Goal: Task Accomplishment & Management: Use online tool/utility

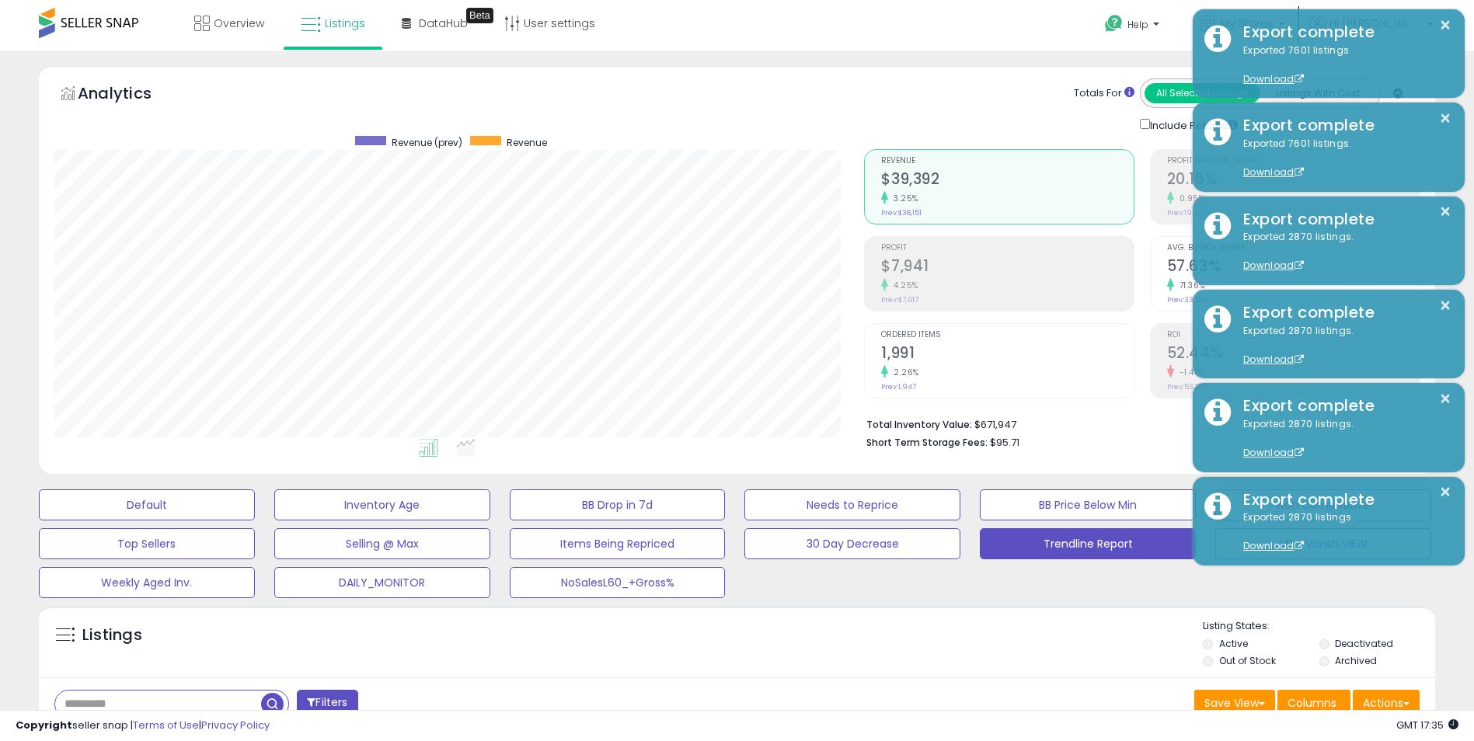
scroll to position [155, 0]
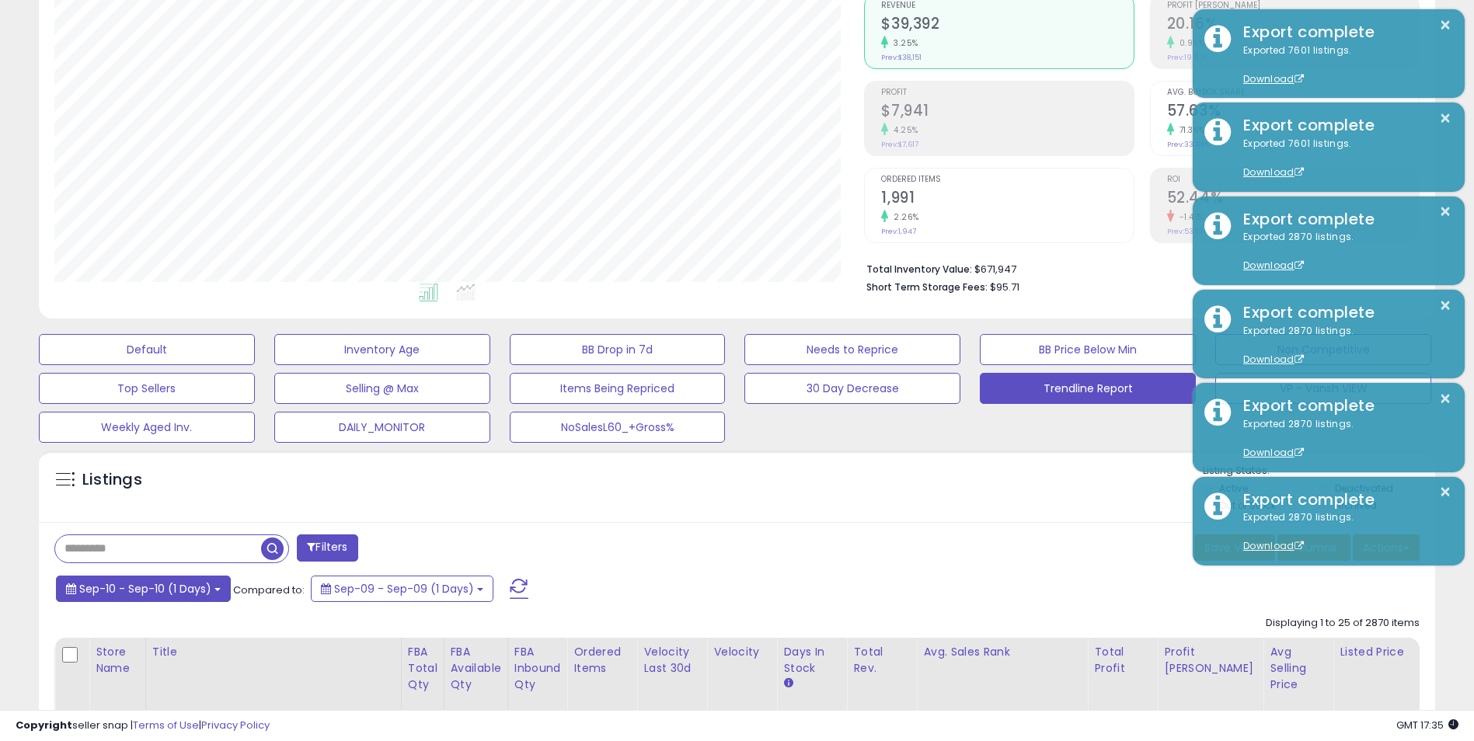
click at [197, 590] on span "Sep-10 - Sep-10 (1 Days)" at bounding box center [145, 589] width 132 height 16
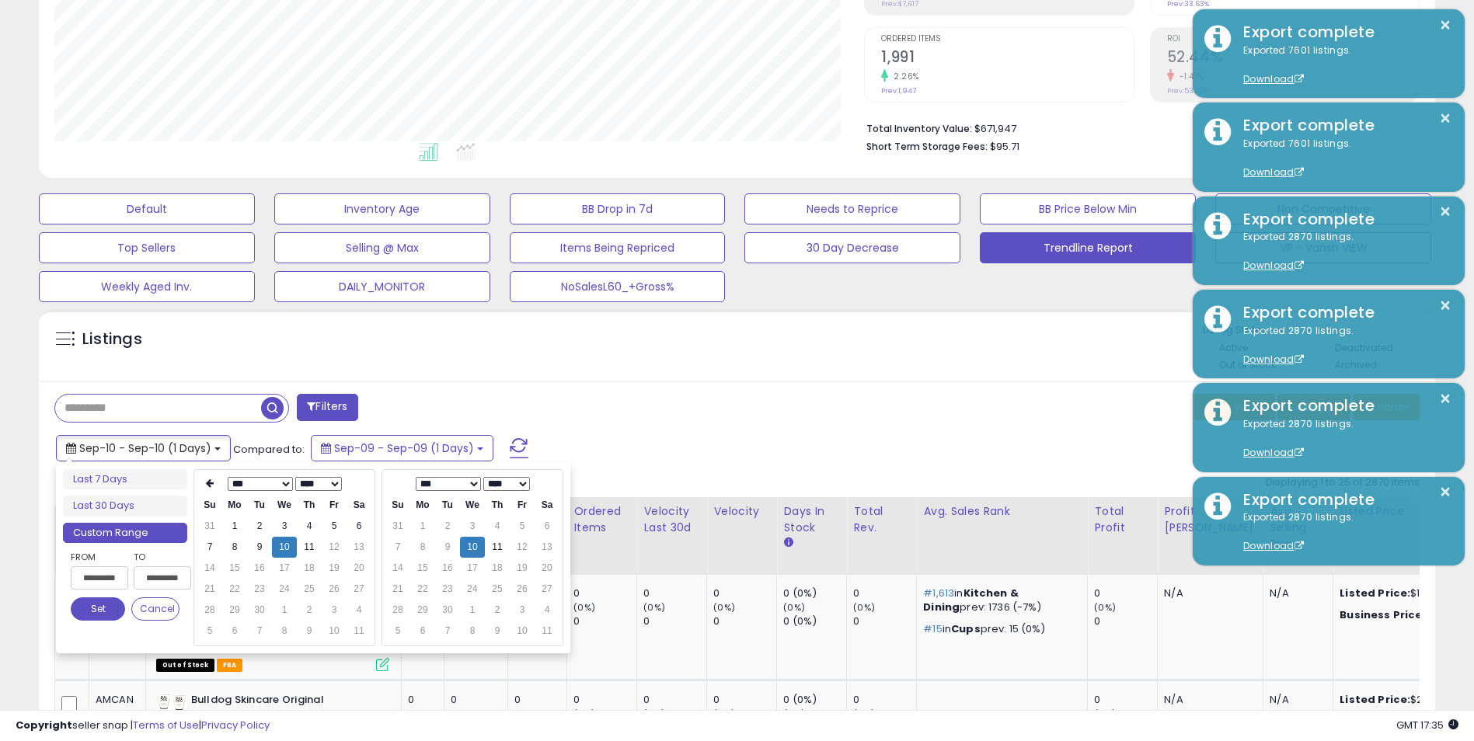
scroll to position [311, 0]
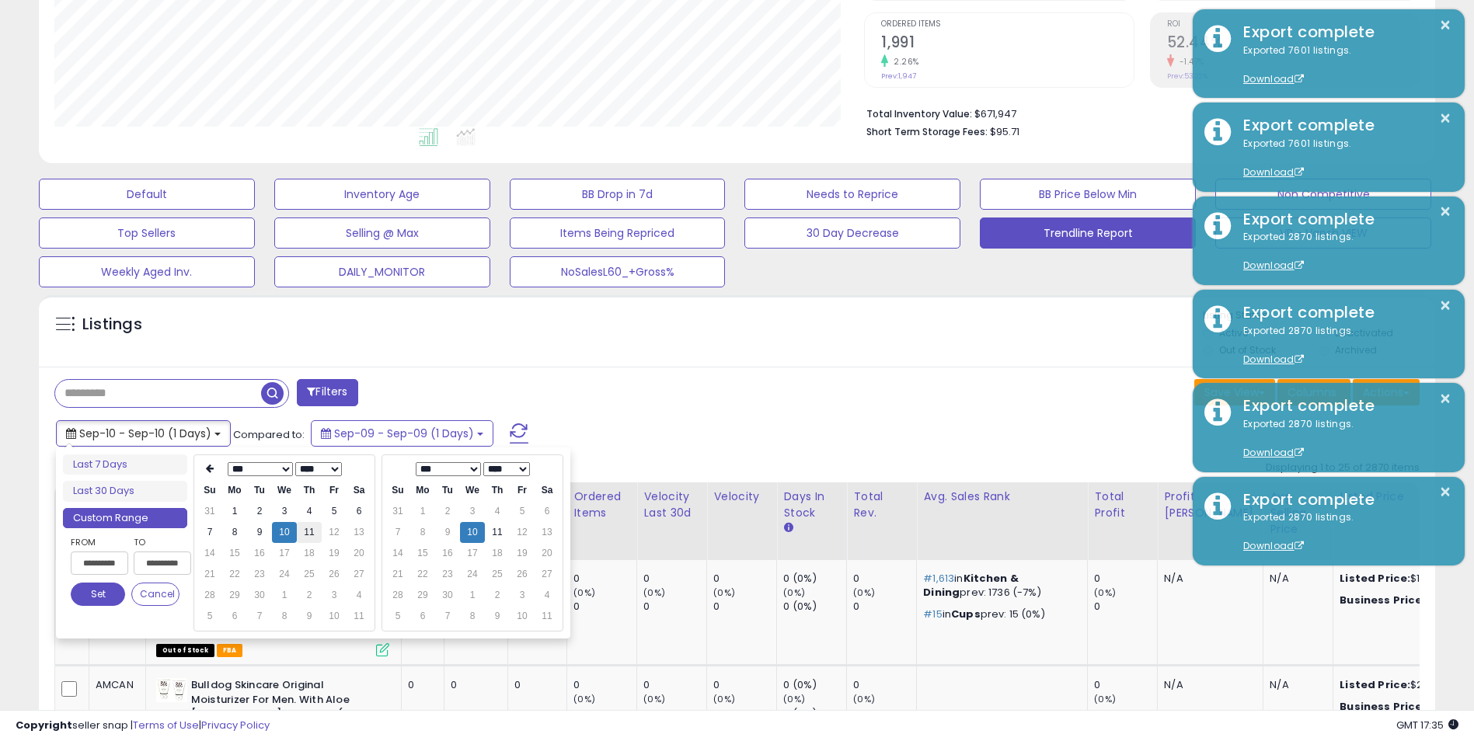
type input "**********"
click at [314, 531] on td "11" at bounding box center [309, 532] width 25 height 21
type input "**********"
click at [90, 595] on button "Set" at bounding box center [98, 594] width 54 height 23
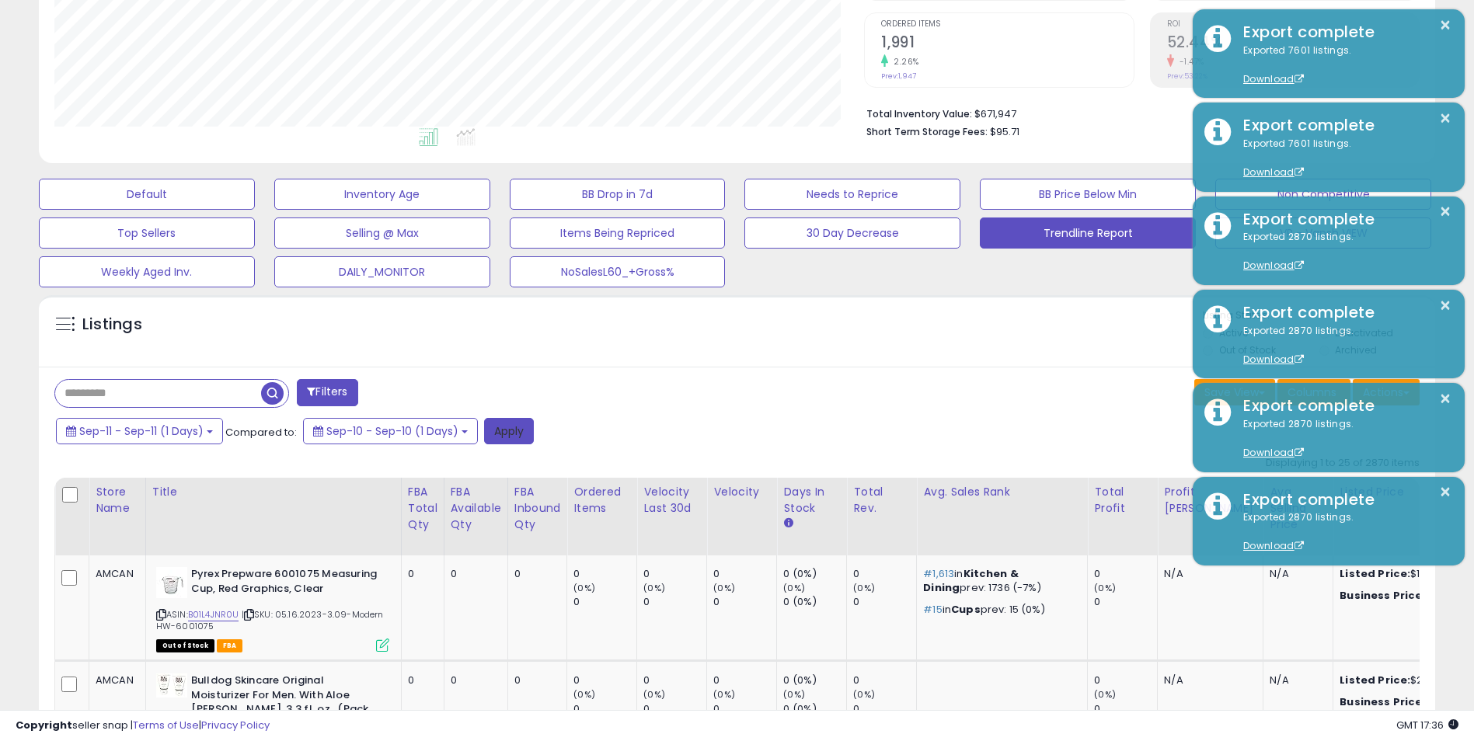
click at [504, 433] on button "Apply" at bounding box center [509, 431] width 50 height 26
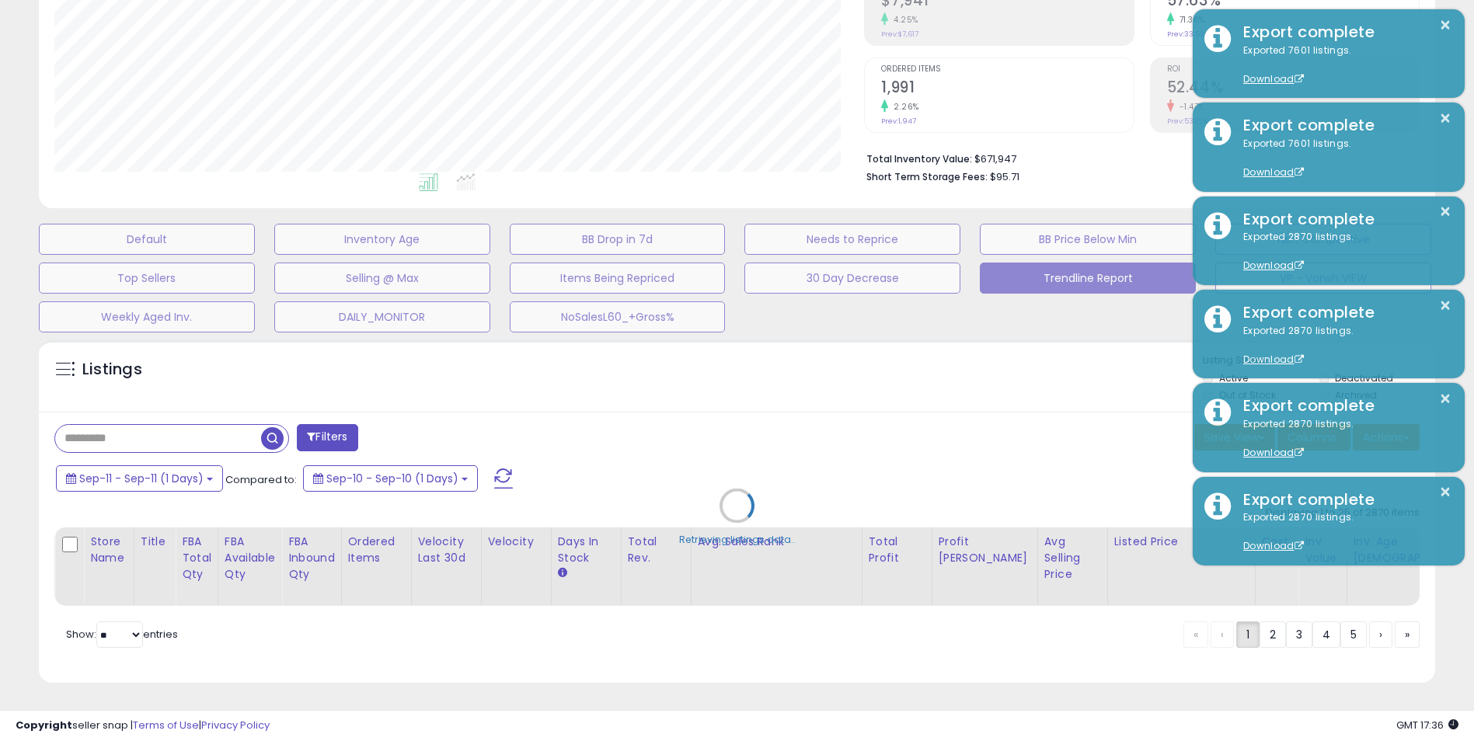
scroll to position [319, 817]
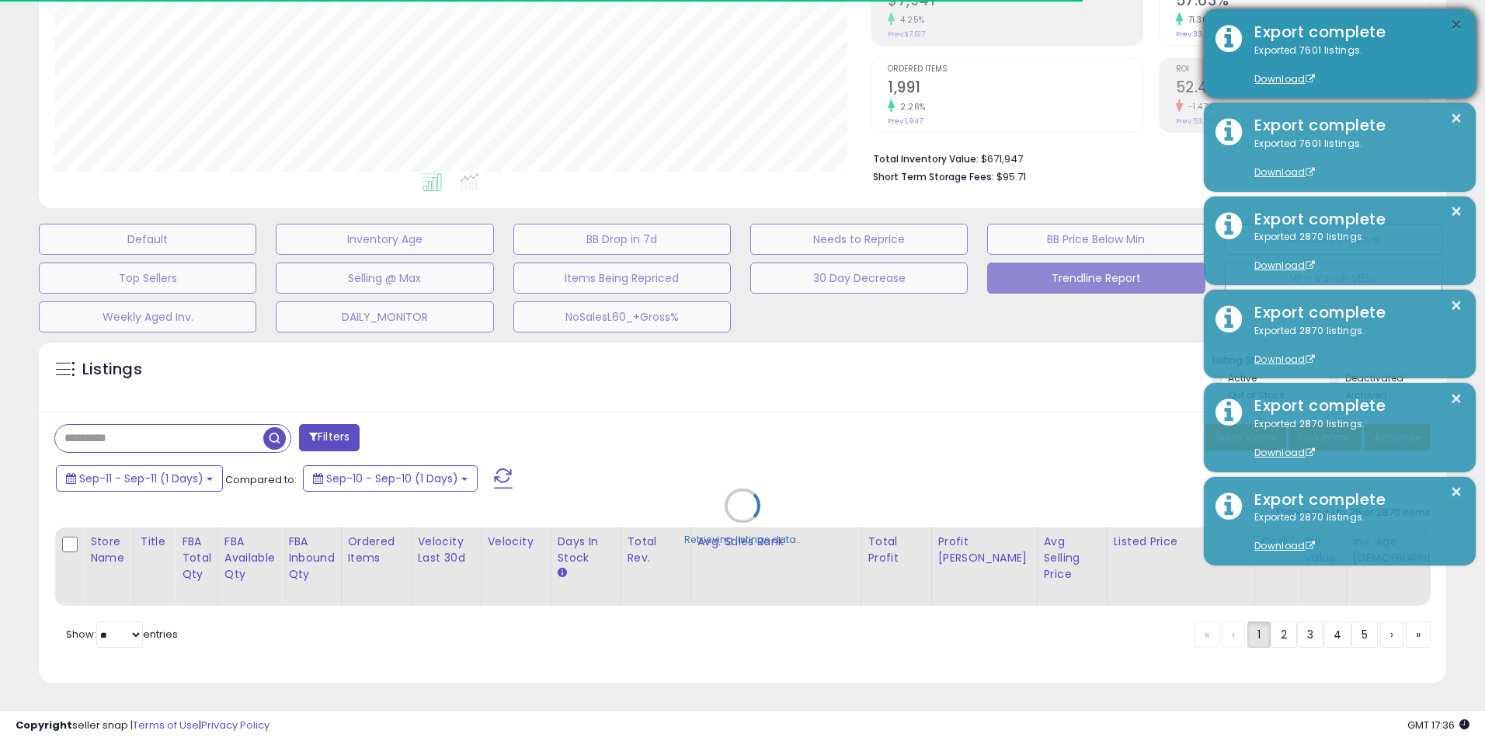
click at [1454, 18] on button "×" at bounding box center [1456, 25] width 12 height 19
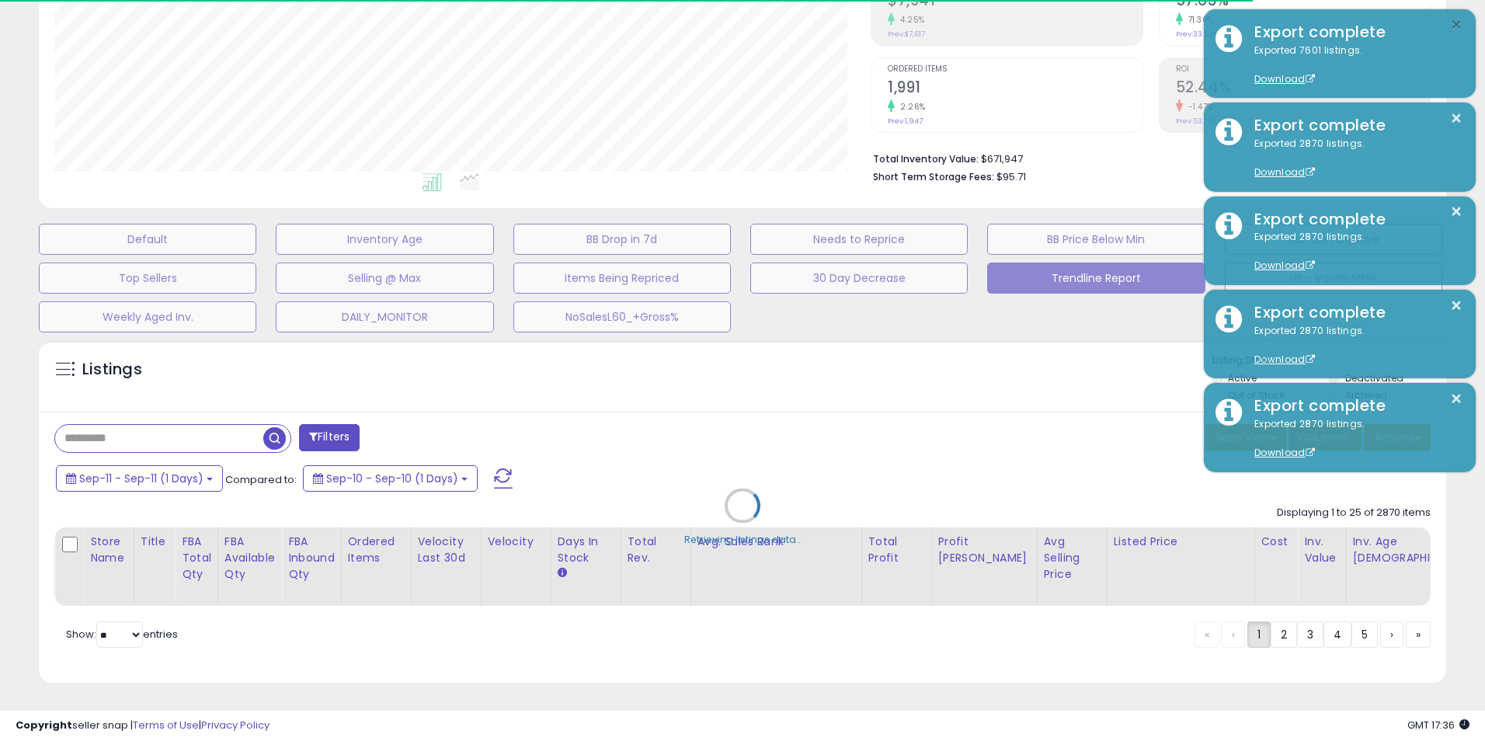
click at [1455, 23] on button "×" at bounding box center [1456, 25] width 12 height 19
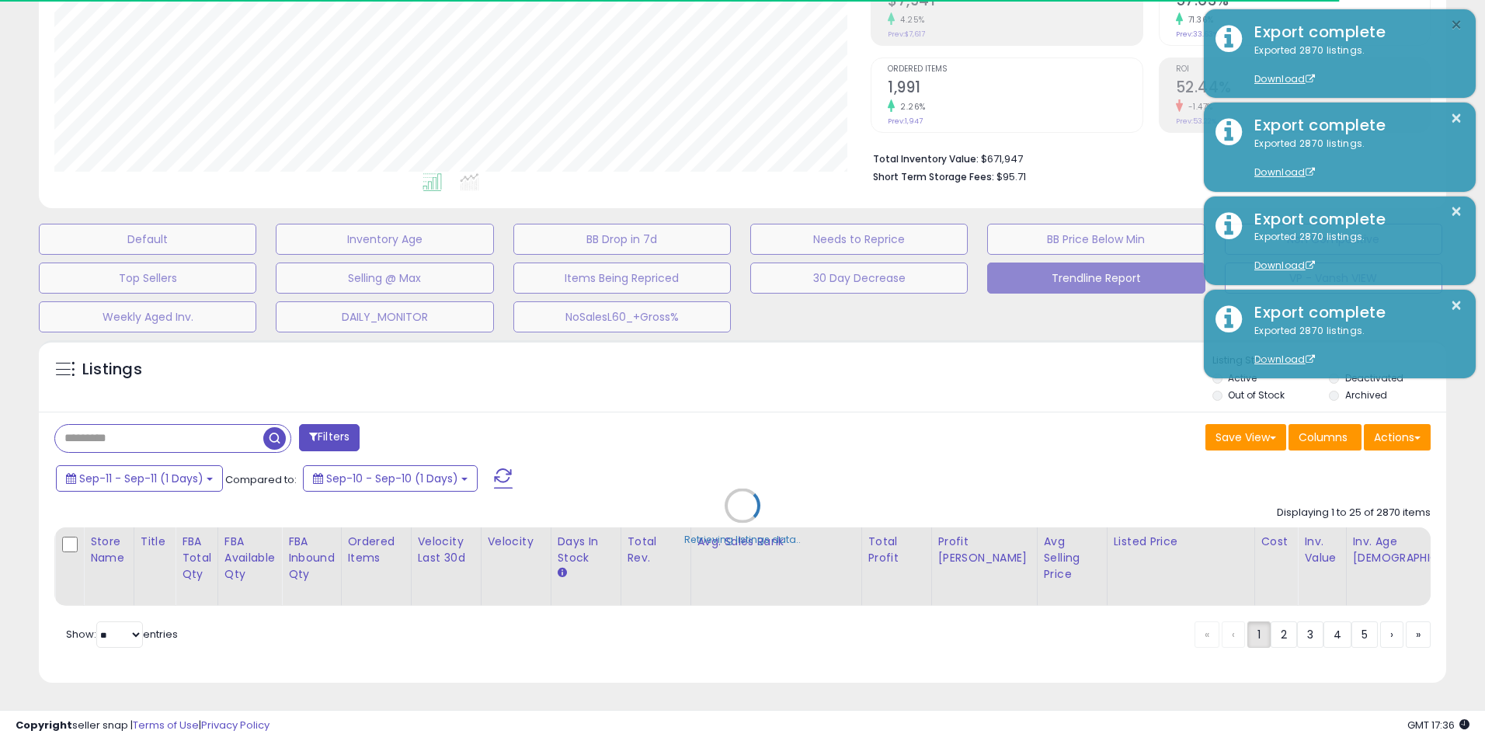
click at [1455, 23] on button "×" at bounding box center [1456, 25] width 12 height 19
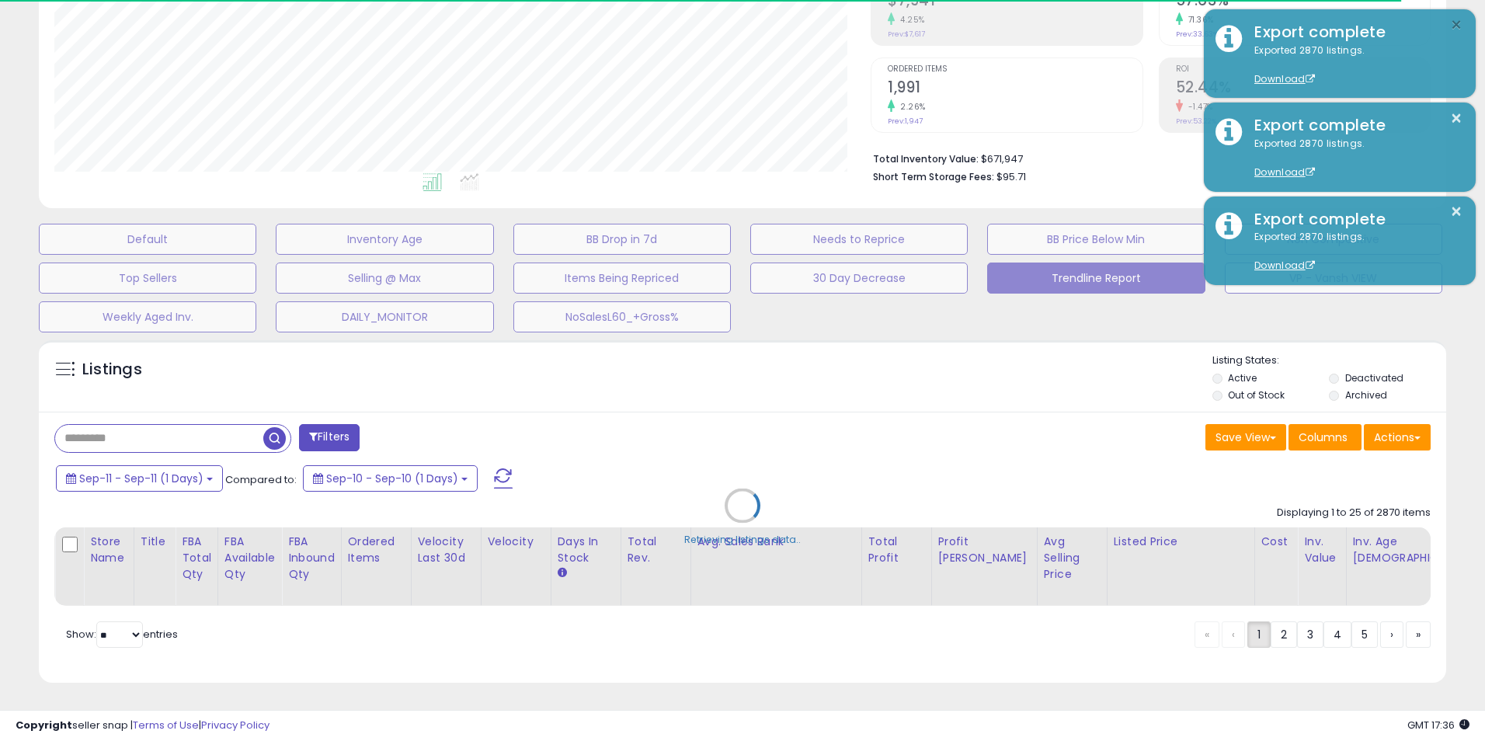
click at [1455, 23] on button "×" at bounding box center [1456, 25] width 12 height 19
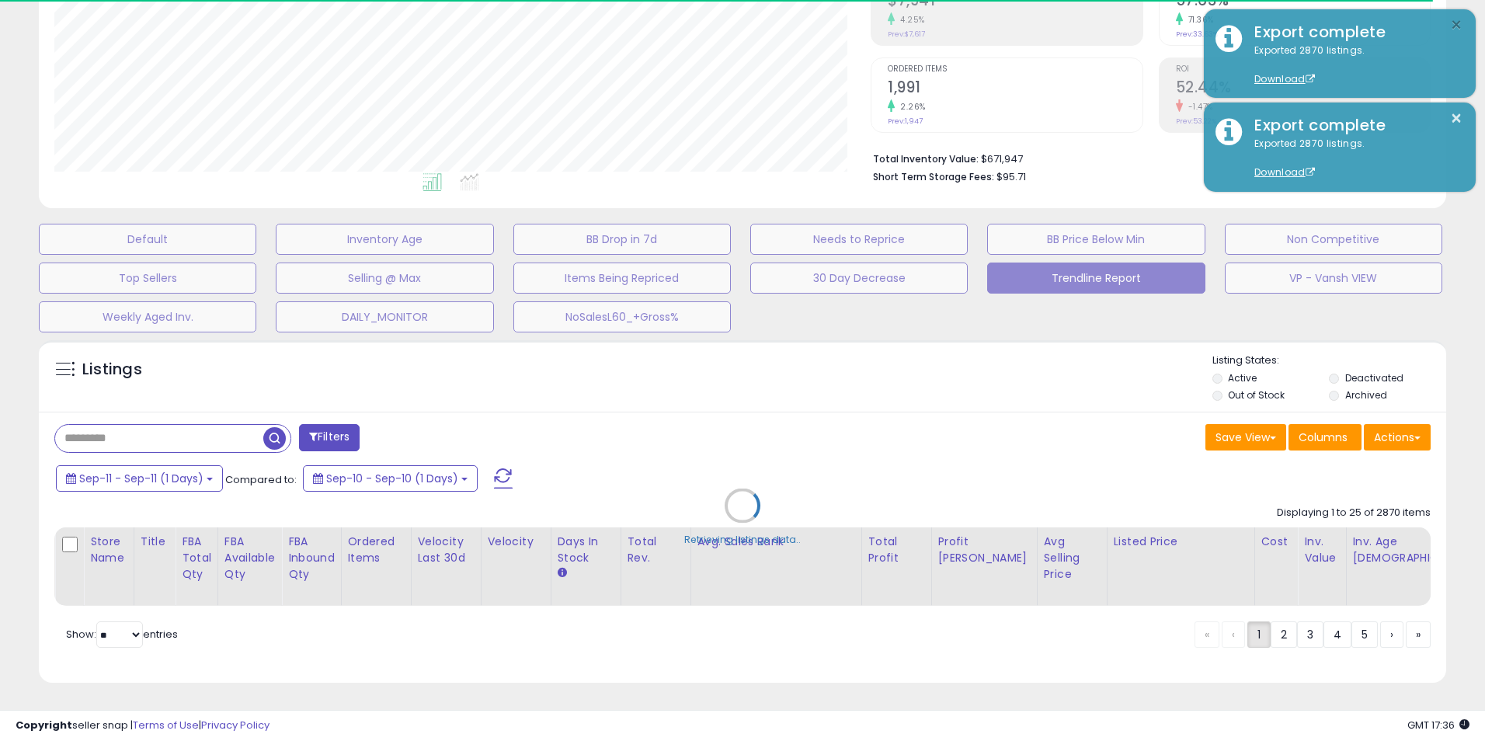
click at [1455, 23] on button "×" at bounding box center [1456, 25] width 12 height 19
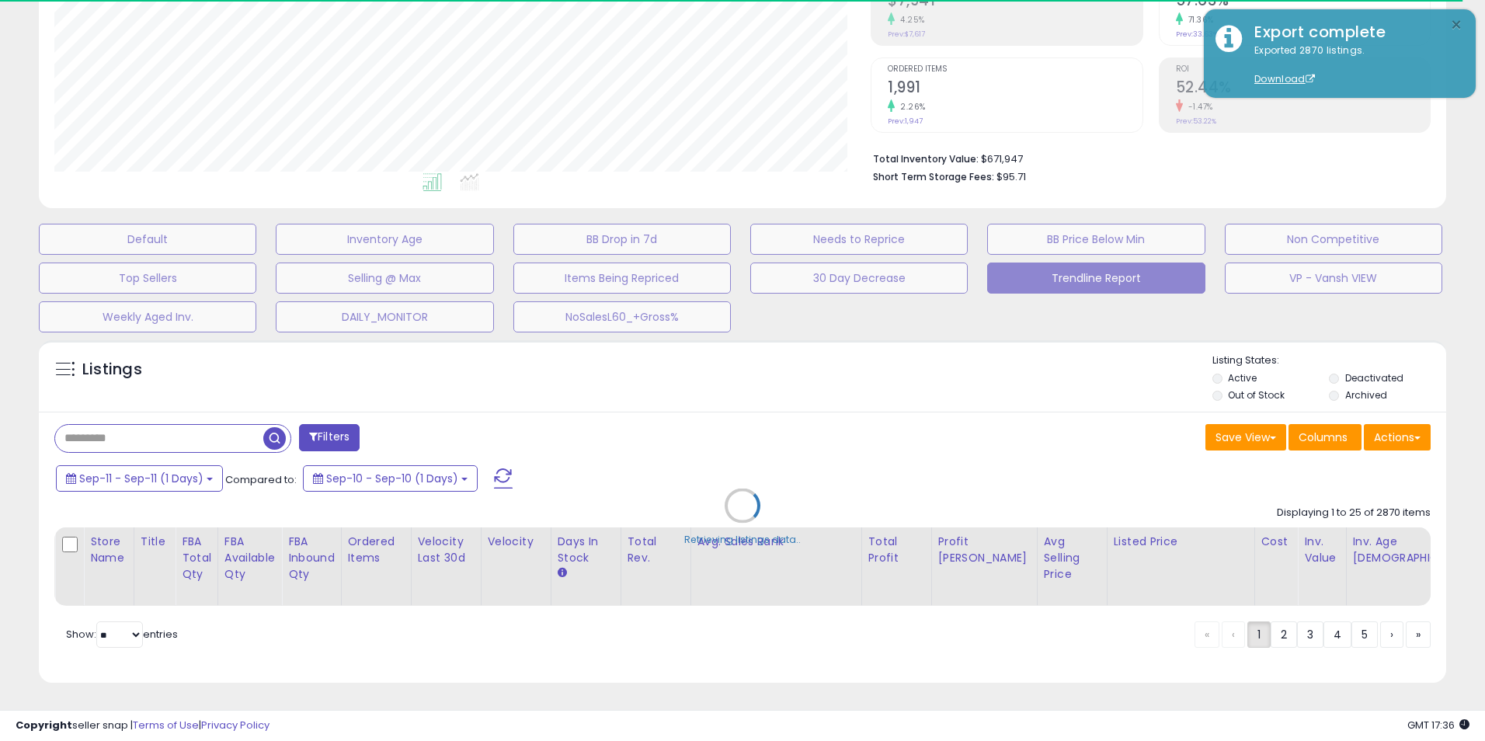
click at [1455, 23] on button "×" at bounding box center [1456, 25] width 12 height 19
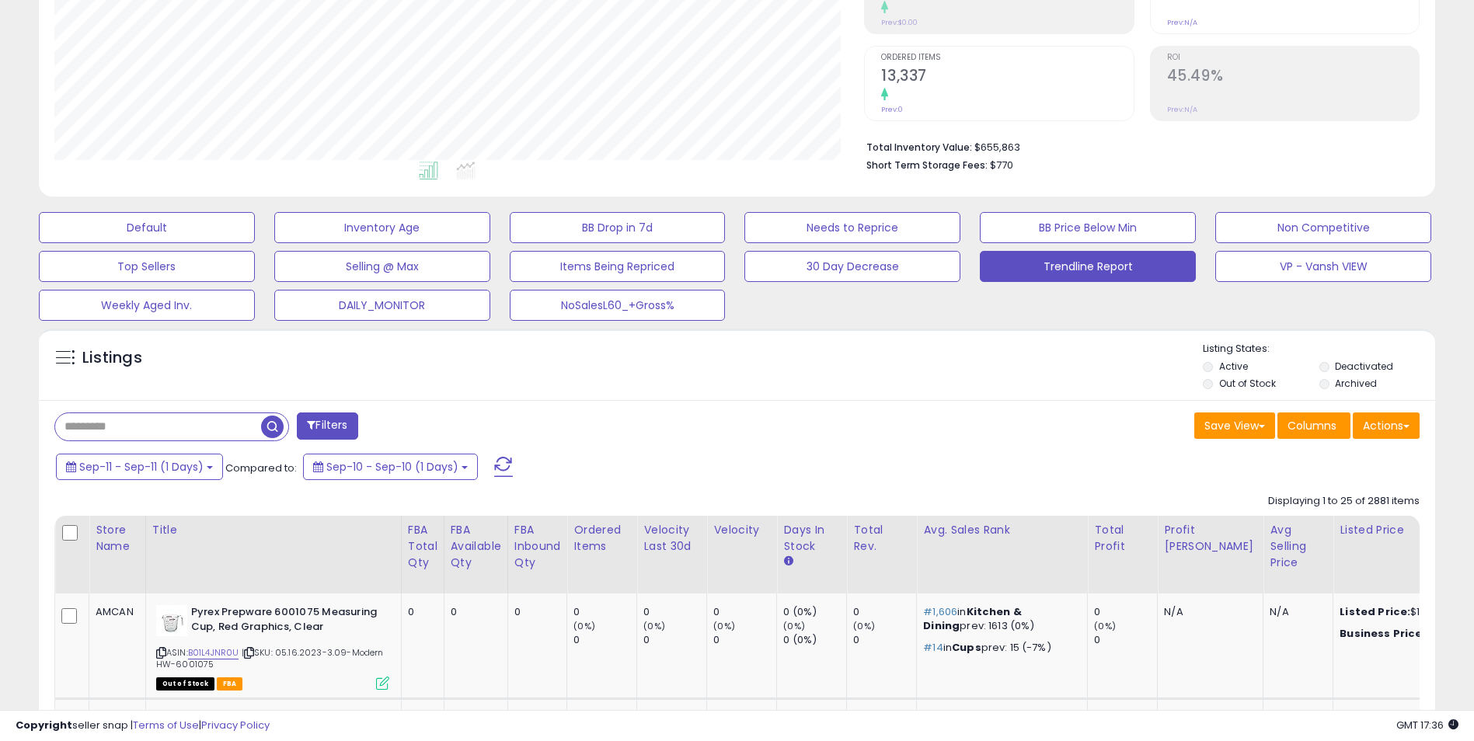
scroll to position [319, 810]
click at [1388, 423] on button "Actions" at bounding box center [1386, 426] width 67 height 26
click at [1305, 499] on link "Export Visible Columns" at bounding box center [1323, 498] width 170 height 24
